Goal: Task Accomplishment & Management: Manage account settings

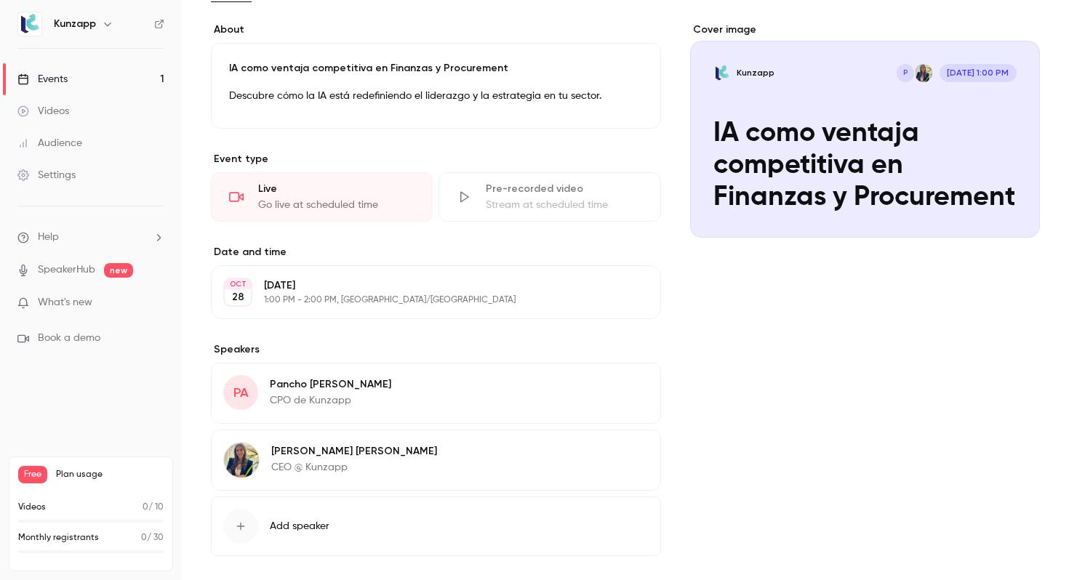
scroll to position [323, 0]
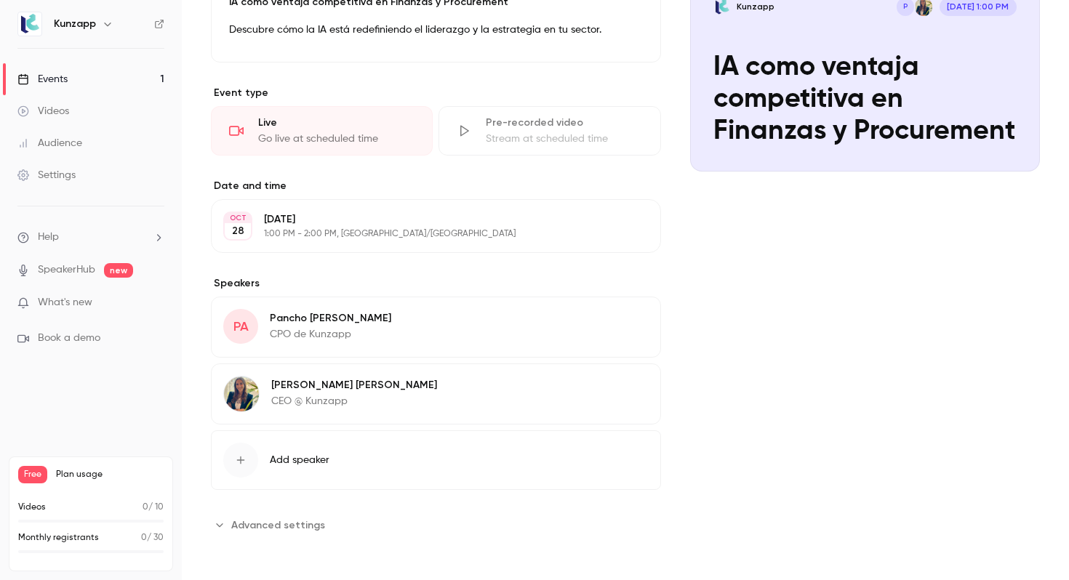
click at [310, 470] on button "Add speaker" at bounding box center [436, 460] width 450 height 60
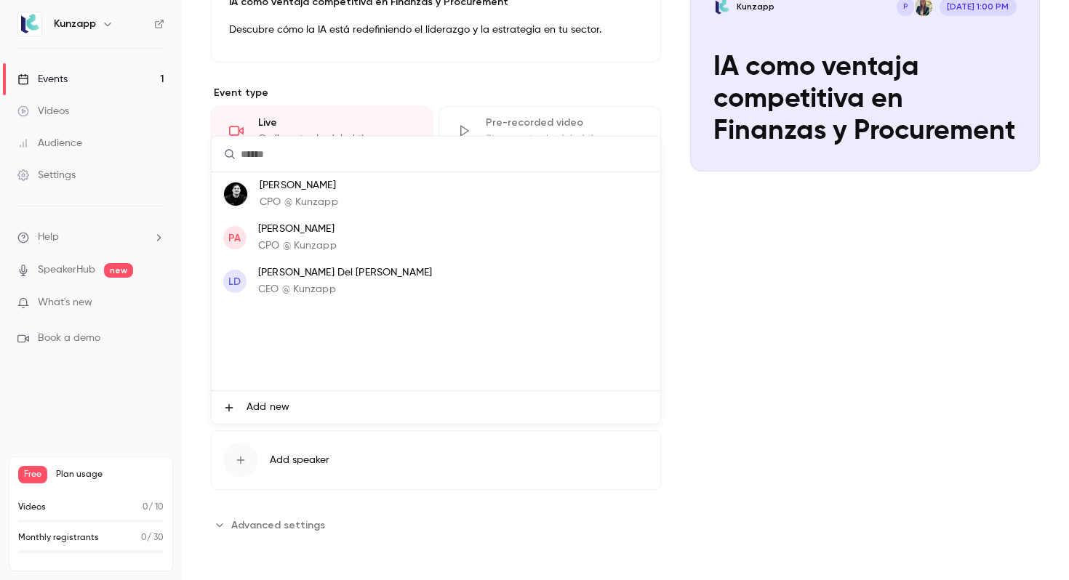
click at [481, 468] on div at bounding box center [534, 290] width 1069 height 580
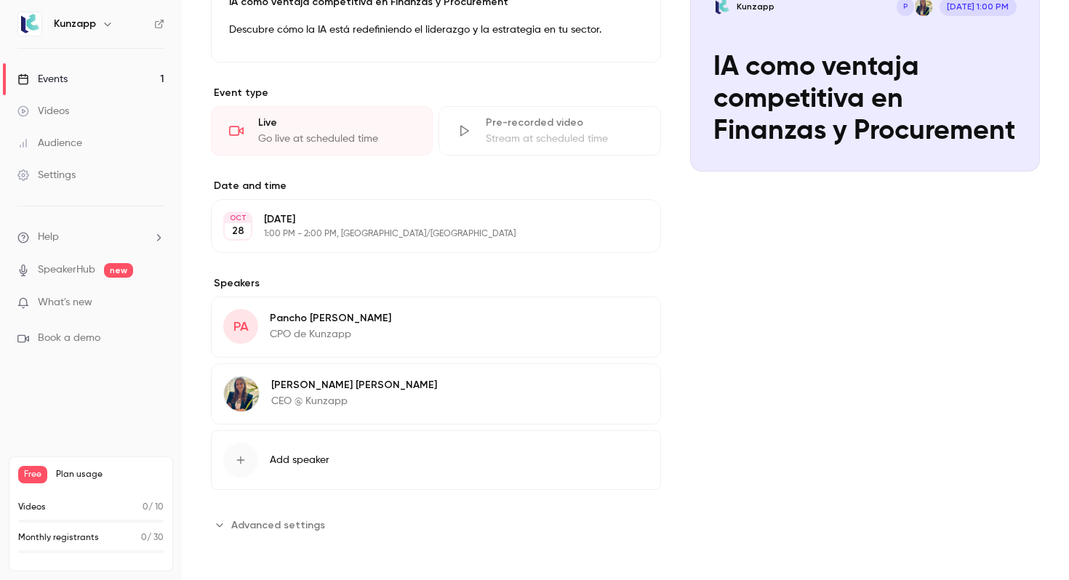
click at [609, 322] on icon "button" at bounding box center [607, 320] width 9 height 9
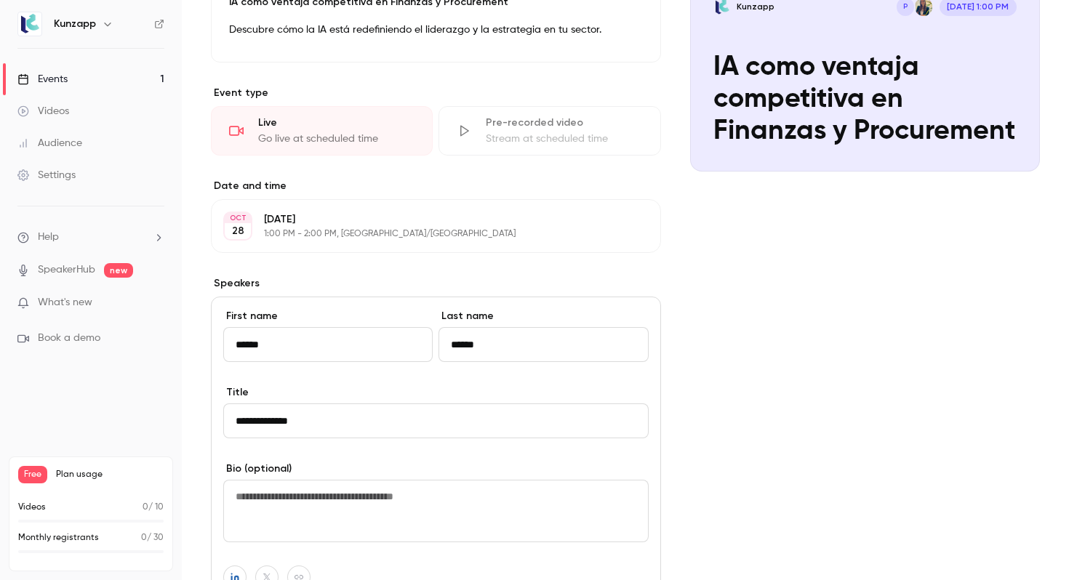
click at [705, 344] on div "Cover image Kunzapp P [DATE] 1:00 PM IA como ventaja competitiva en Finanzas y …" at bounding box center [865, 426] width 350 height 940
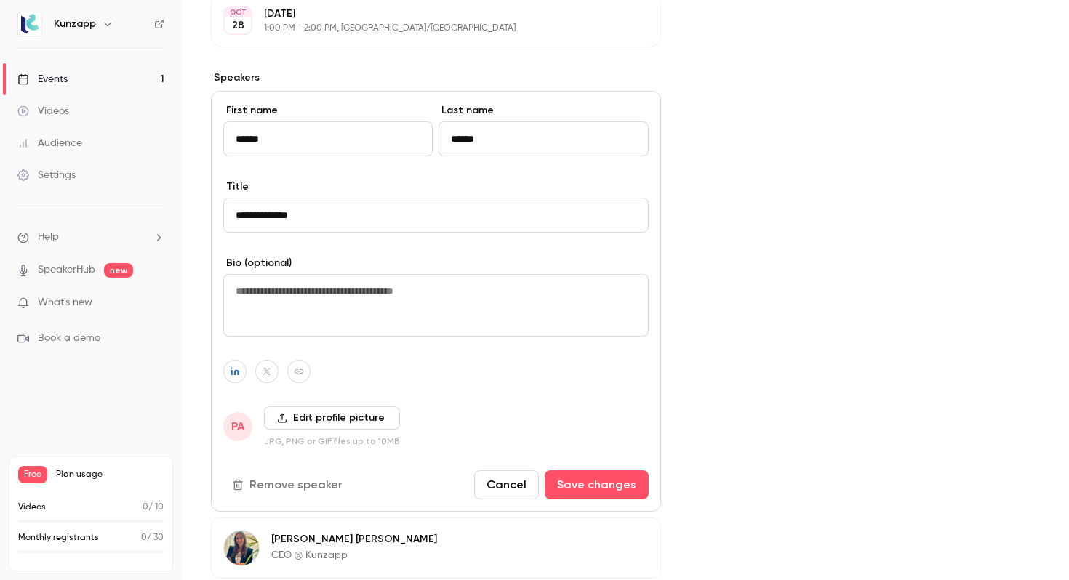
scroll to position [625, 0]
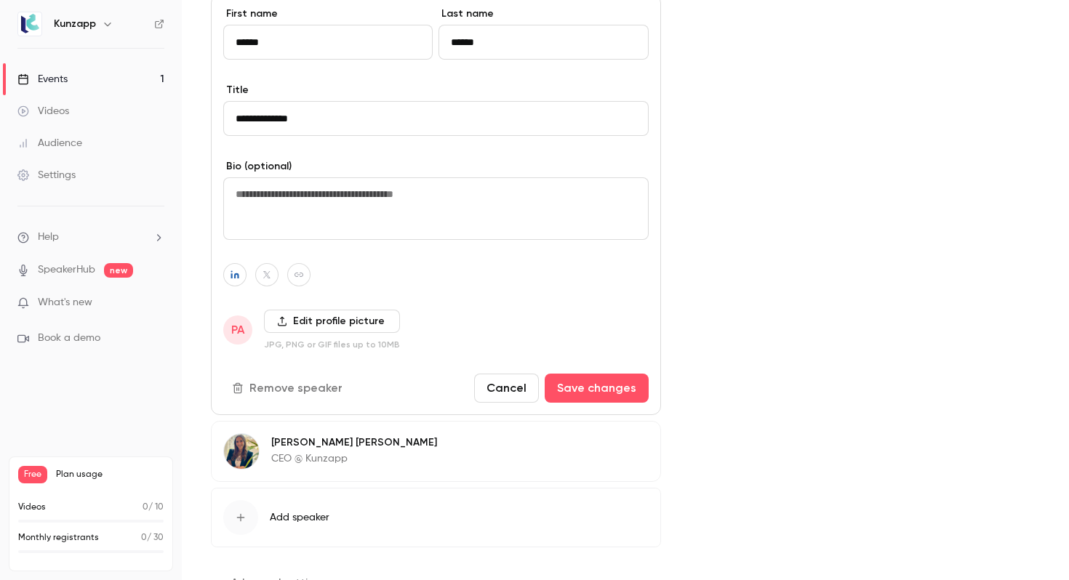
click at [504, 388] on button "Cancel" at bounding box center [506, 388] width 65 height 29
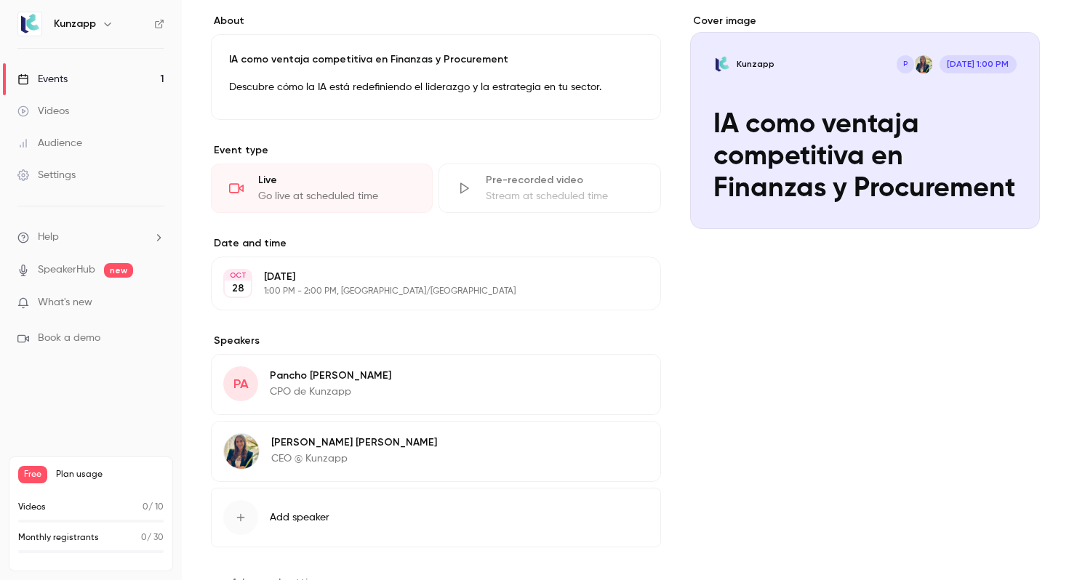
click at [321, 514] on span "Add speaker" at bounding box center [300, 517] width 60 height 15
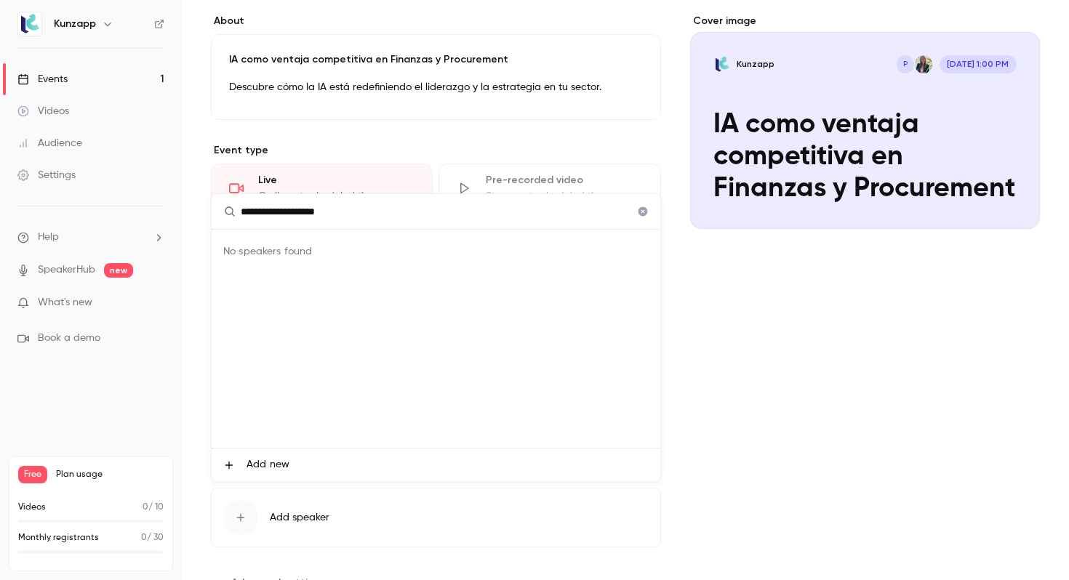
type input "**********"
click at [763, 377] on div at bounding box center [534, 290] width 1069 height 580
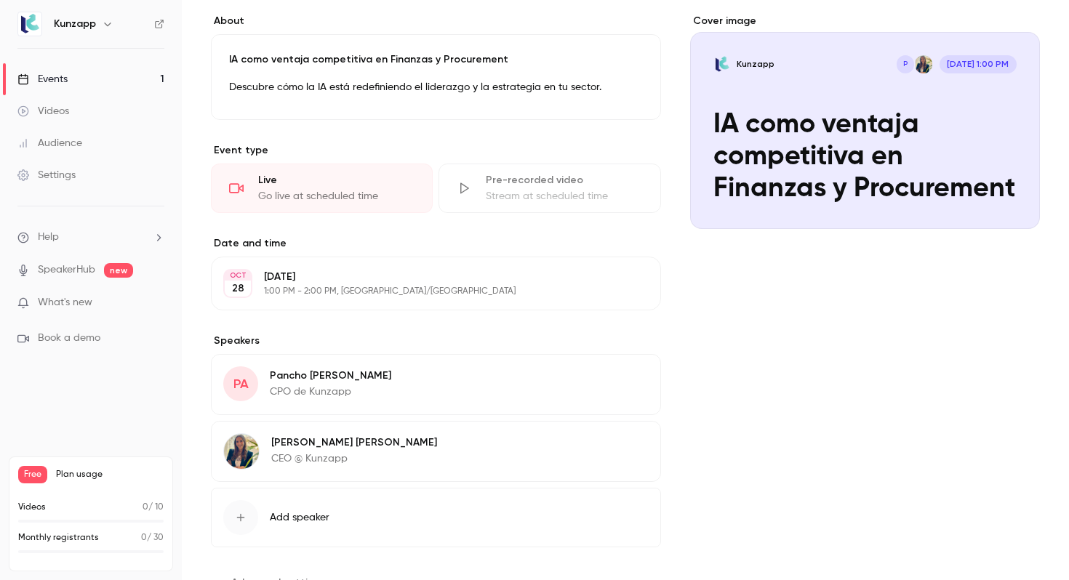
scroll to position [323, 0]
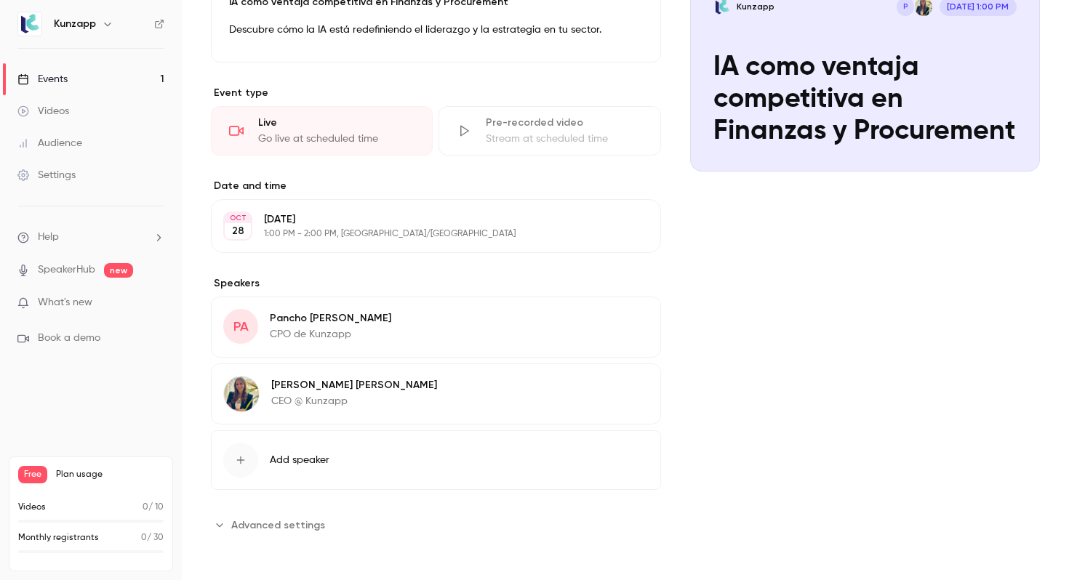
click at [283, 521] on span "Advanced settings" at bounding box center [278, 525] width 94 height 15
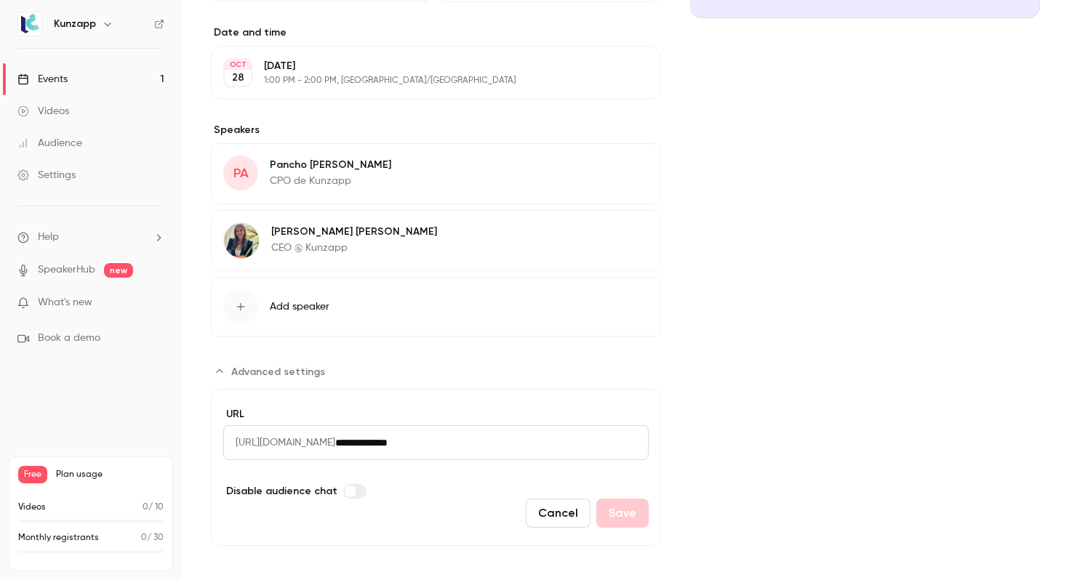
scroll to position [486, 0]
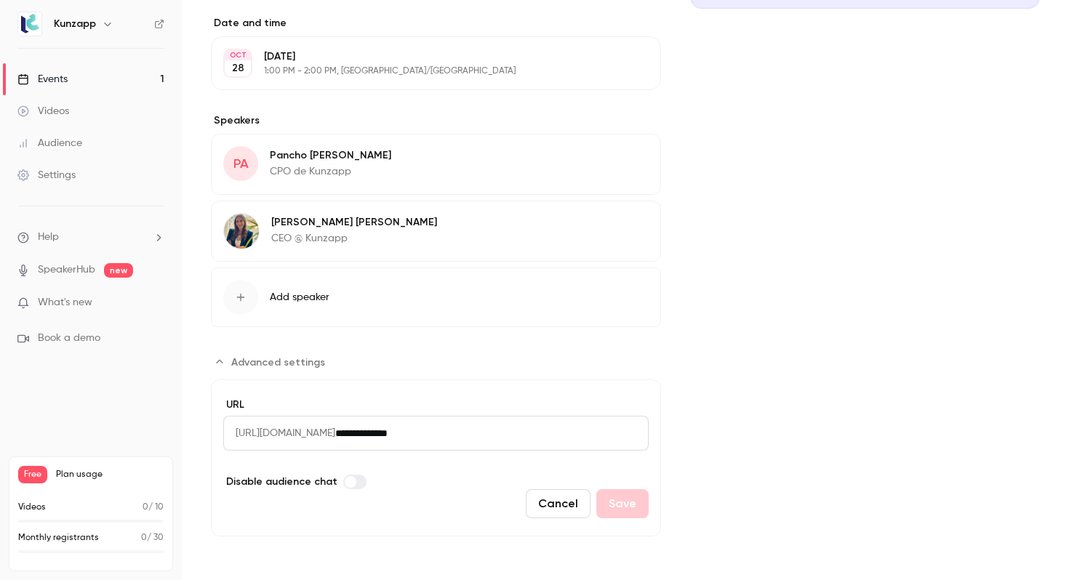
click at [500, 438] on input "**********" at bounding box center [491, 433] width 313 height 35
drag, startPoint x: 414, startPoint y: 431, endPoint x: 561, endPoint y: 431, distance: 146.9
click at [562, 431] on input "**********" at bounding box center [491, 433] width 313 height 35
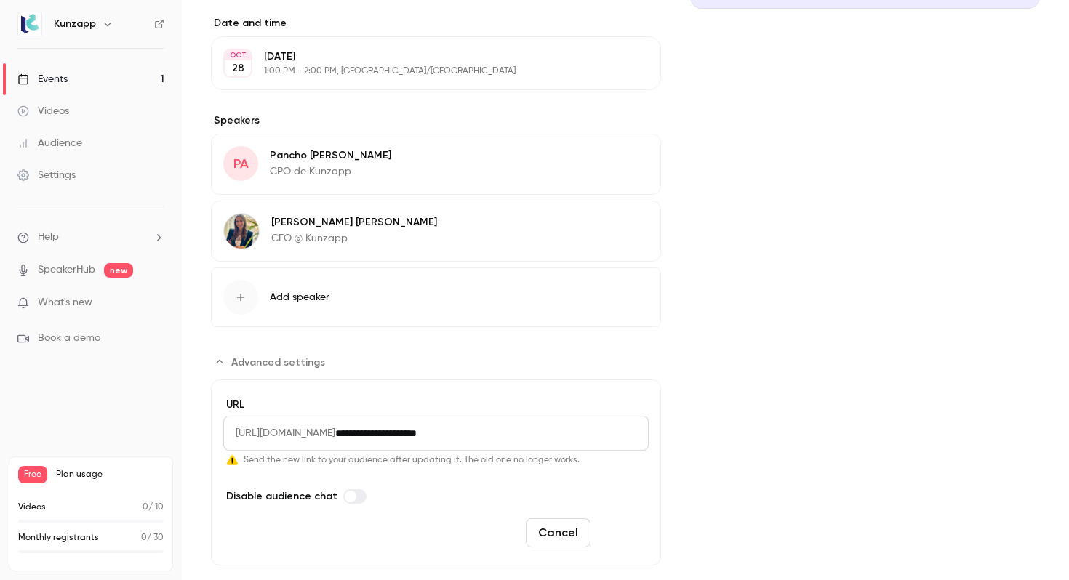
type input "**********"
click at [625, 540] on button "Save" at bounding box center [622, 532] width 52 height 29
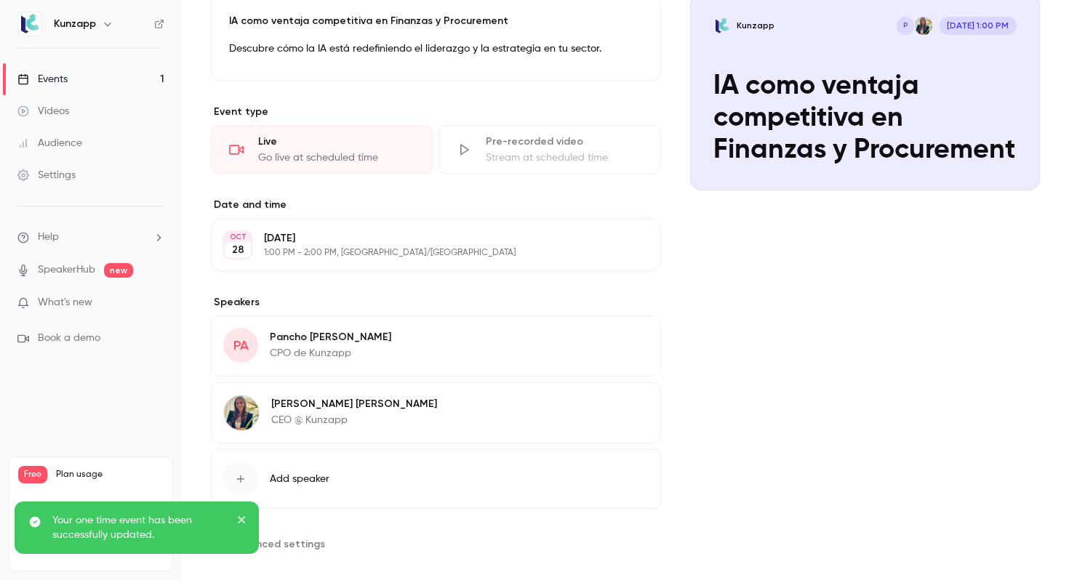
scroll to position [323, 0]
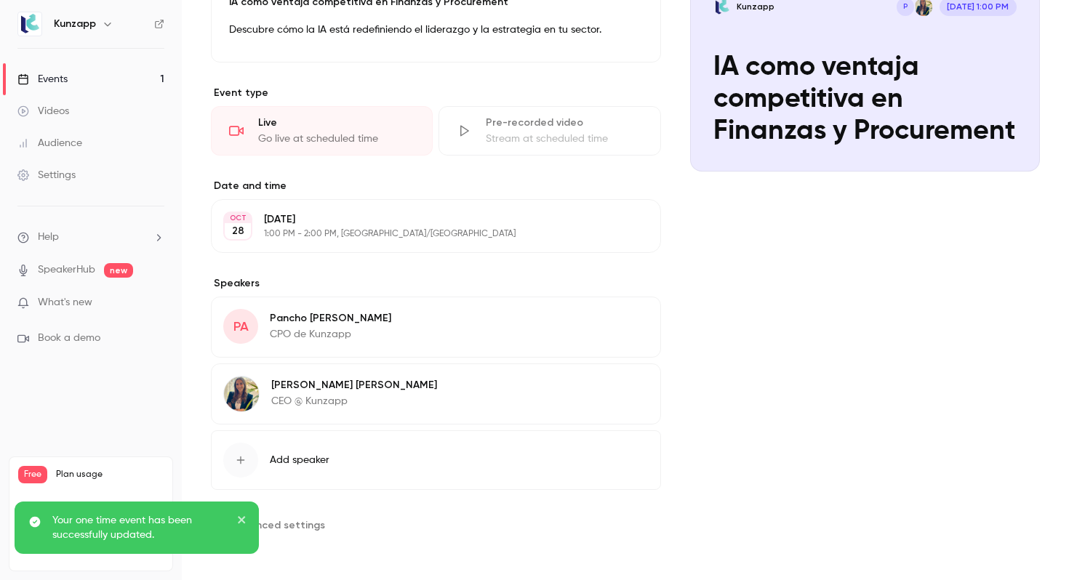
click at [241, 520] on icon "close" at bounding box center [241, 519] width 7 height 7
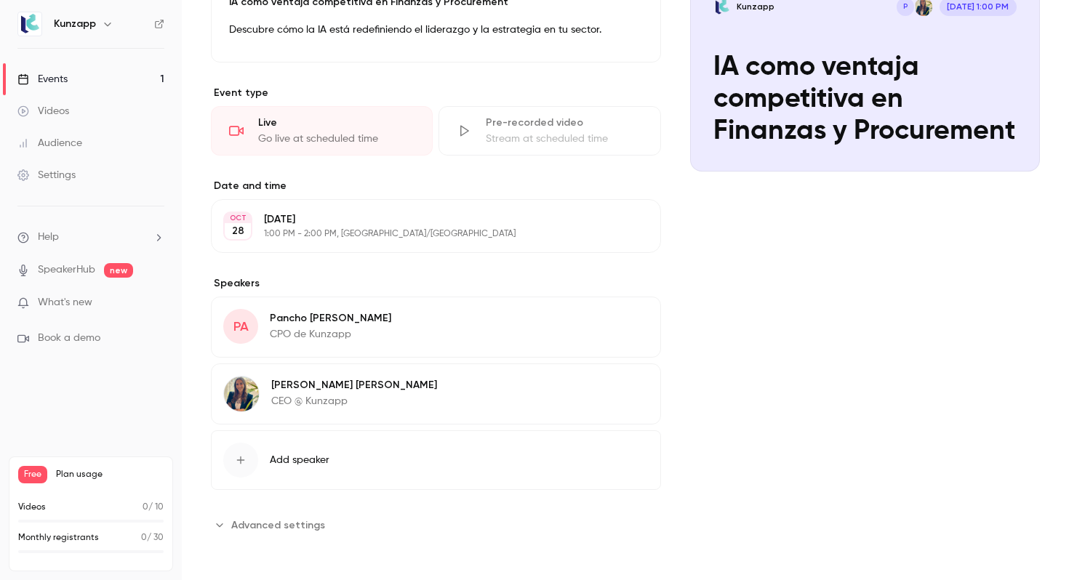
click at [300, 529] on span "Advanced settings" at bounding box center [278, 525] width 94 height 15
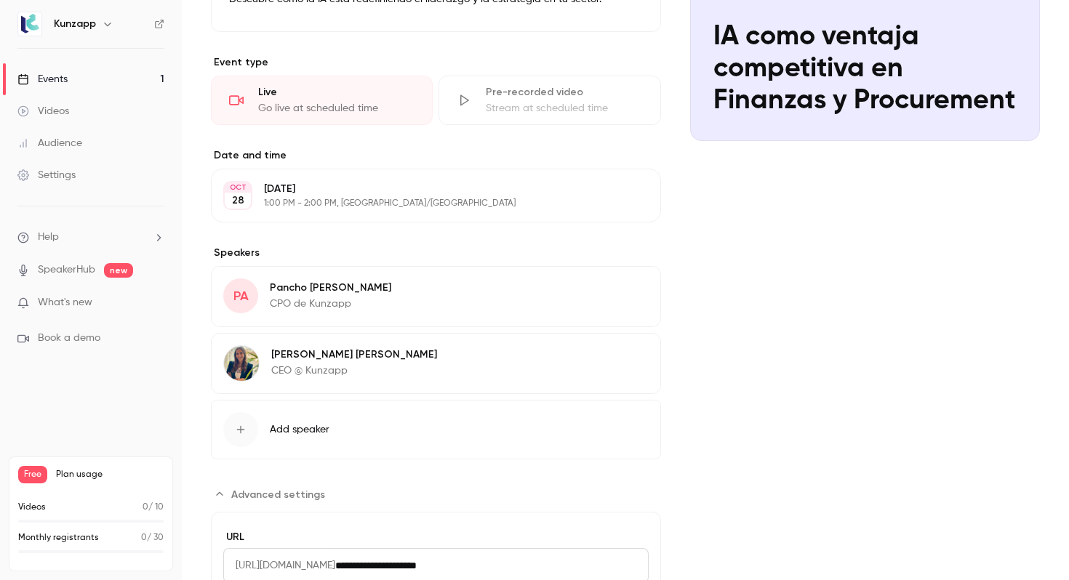
scroll to position [486, 0]
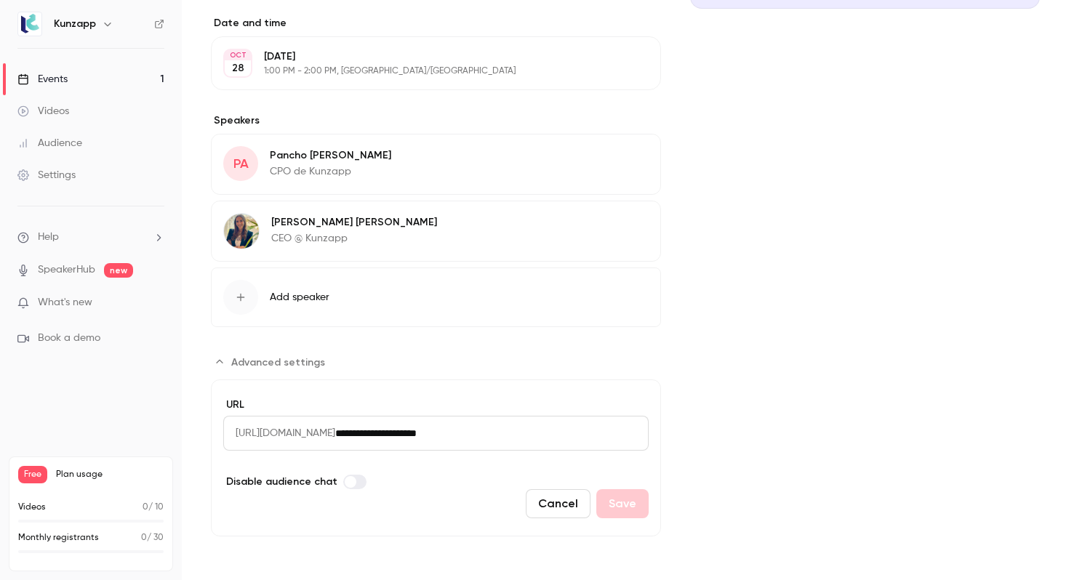
click at [497, 432] on input "**********" at bounding box center [491, 433] width 313 height 35
click at [335, 428] on span "[URL][DOMAIN_NAME]" at bounding box center [279, 433] width 112 height 35
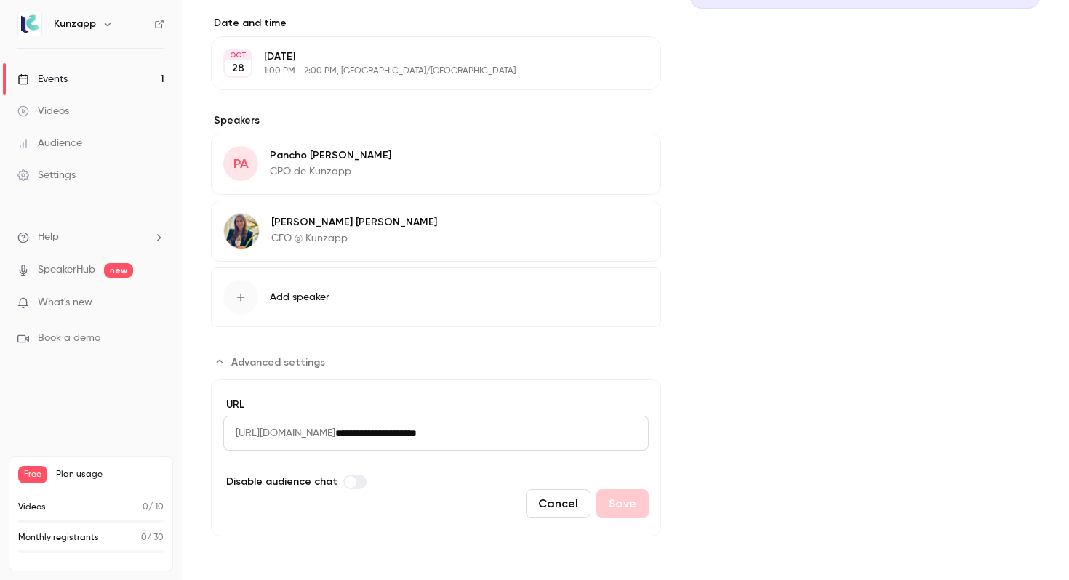
click at [335, 428] on span "[URL][DOMAIN_NAME]" at bounding box center [279, 433] width 112 height 35
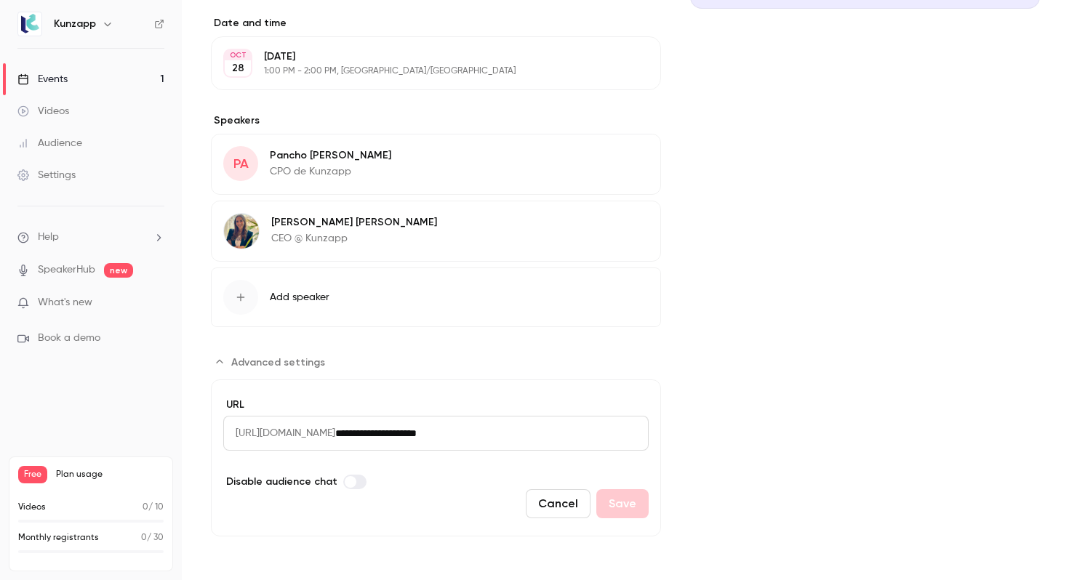
click at [477, 438] on input "**********" at bounding box center [491, 433] width 313 height 35
drag, startPoint x: 532, startPoint y: 430, endPoint x: 143, endPoint y: 434, distance: 389.7
click at [143, 434] on div "**********" at bounding box center [534, 290] width 1069 height 580
click at [765, 354] on div "Cover image Kunzapp P [DATE] 1:00 PM IA como ventaja competitiva en Finanzas y …" at bounding box center [865, 165] width 350 height 743
click at [828, 307] on div "Cover image Kunzapp P [DATE] 1:00 PM IA como ventaja competitiva en Finanzas y …" at bounding box center [865, 165] width 350 height 743
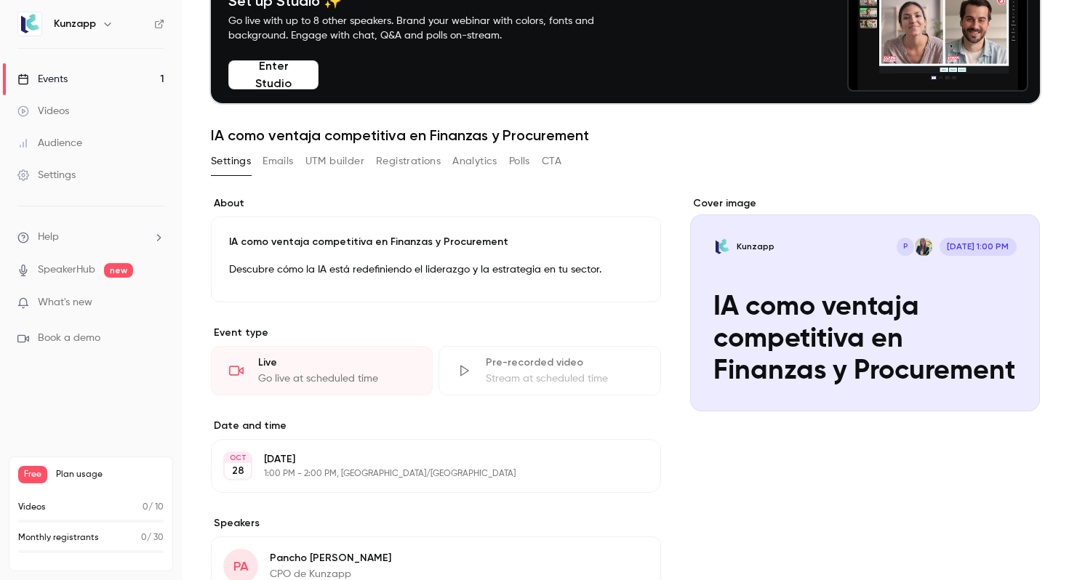
scroll to position [88, 0]
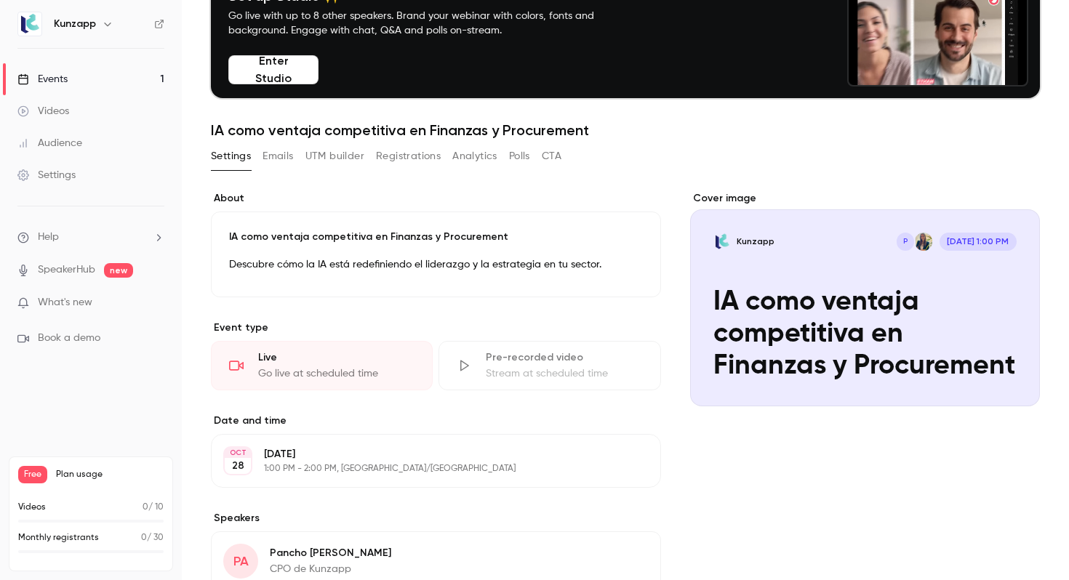
click at [296, 155] on div "Settings Emails UTM builder Registrations Analytics Polls CTA" at bounding box center [386, 156] width 350 height 23
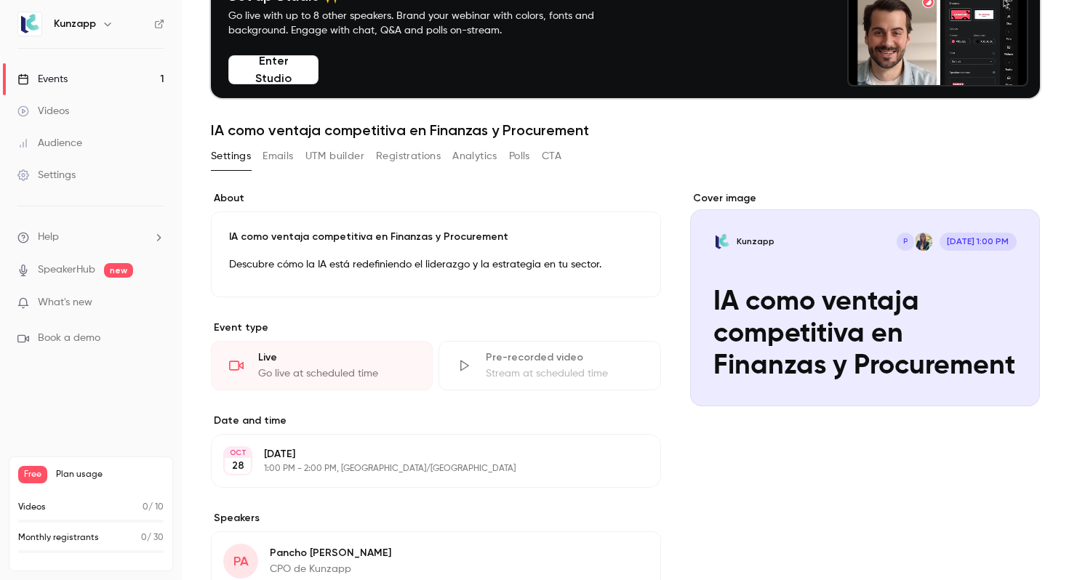
click at [280, 158] on button "Emails" at bounding box center [277, 156] width 31 height 23
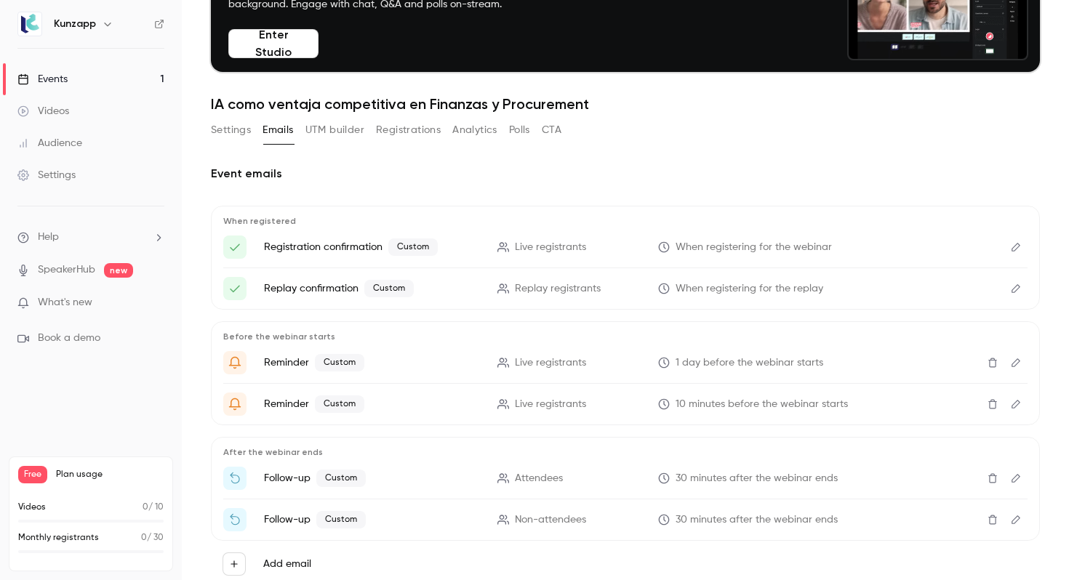
scroll to position [159, 0]
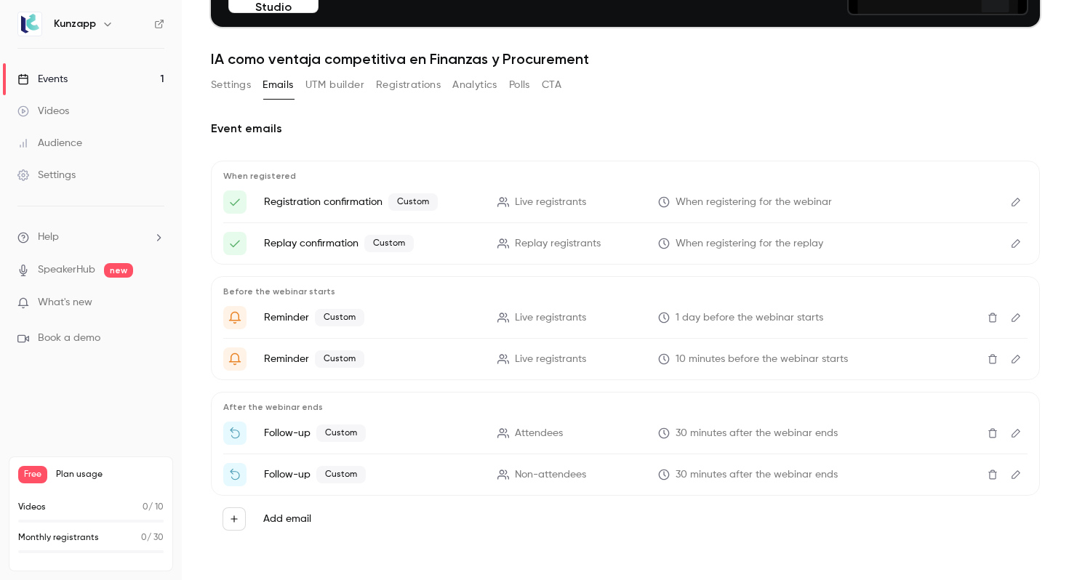
click at [343, 95] on button "UTM builder" at bounding box center [334, 84] width 59 height 23
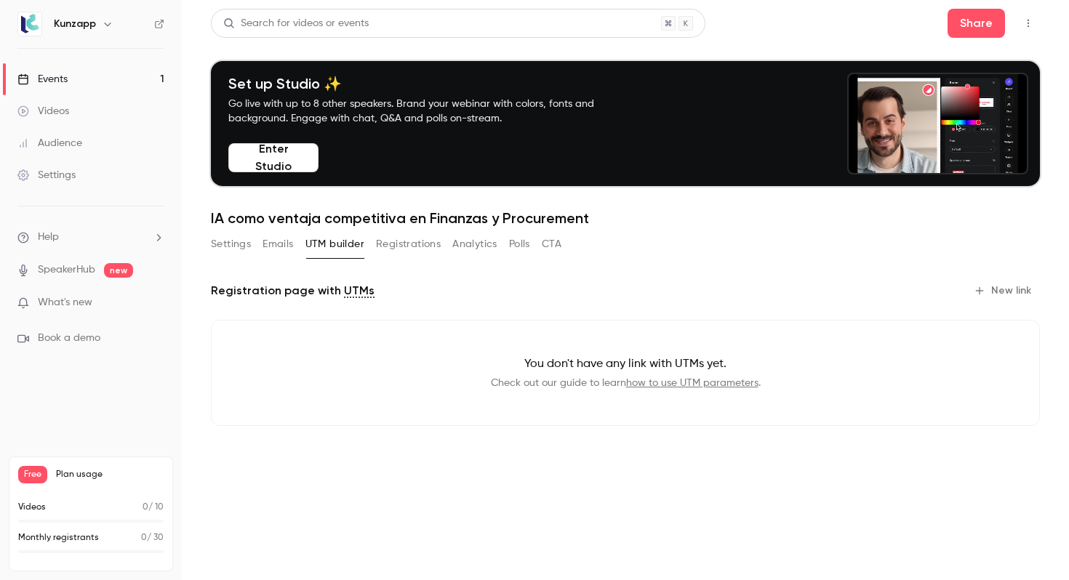
click at [679, 385] on link "how to use UTM parameters" at bounding box center [692, 383] width 132 height 10
